Goal: Download file/media

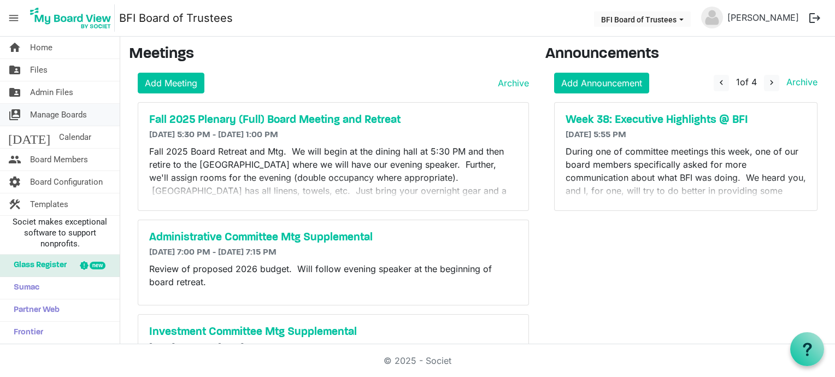
scroll to position [86, 0]
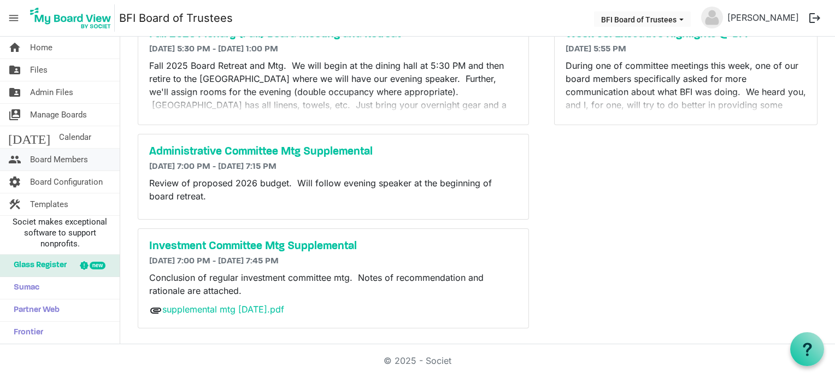
click at [81, 153] on span "Board Members" at bounding box center [59, 160] width 58 height 22
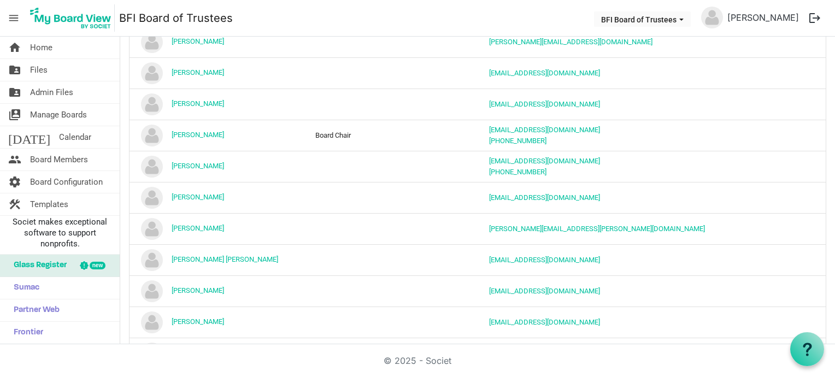
scroll to position [458, 0]
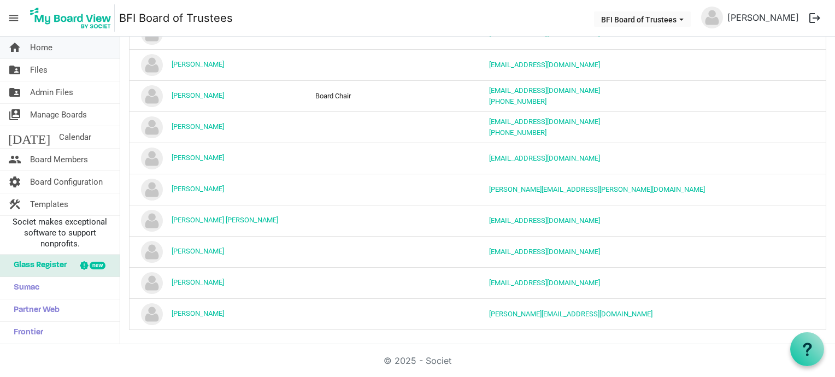
click at [48, 45] on span "Home" at bounding box center [41, 48] width 22 height 22
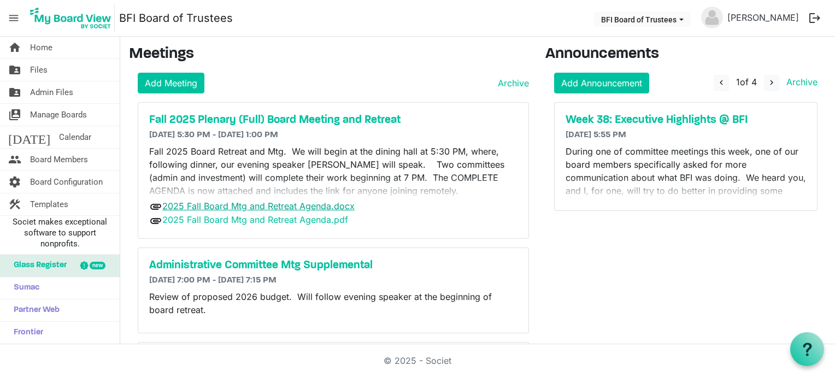
click at [284, 206] on link "2025 Fall Board Mtg and Retreat Agenda.docx" at bounding box center [258, 206] width 192 height 11
